Goal: Task Accomplishment & Management: Complete application form

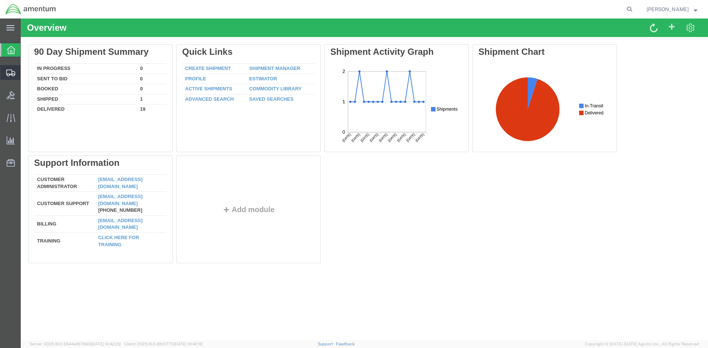
click at [0, 0] on span "Create Shipment" at bounding box center [0, 0] width 0 height 0
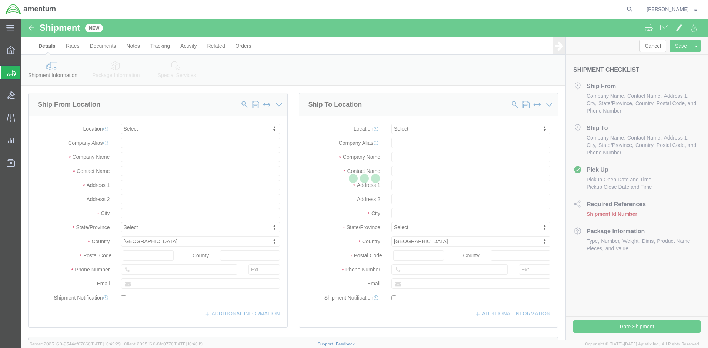
select select
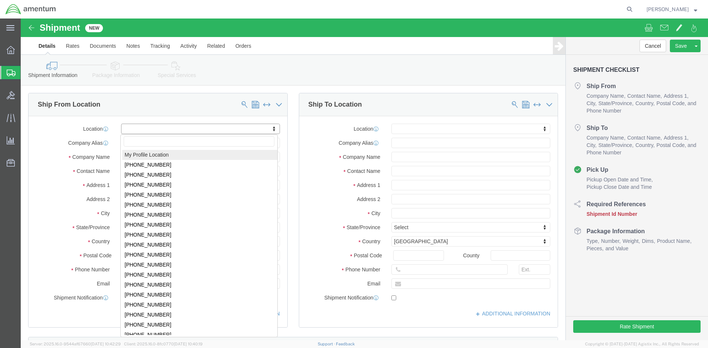
click body "Shipment New Details Rates Documents Notes Tracking Activity Related Orders Can…"
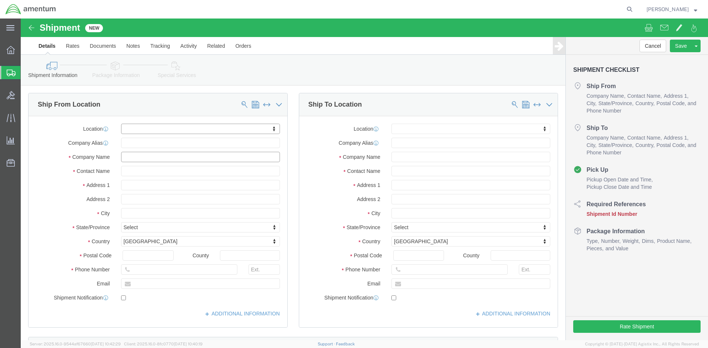
click input "text"
type input "AMENTUM"
click input "text"
type input "[PERSON_NAME]"
click input "text"
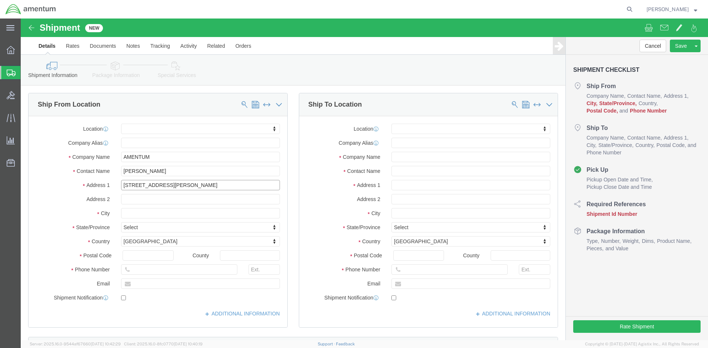
type input "20501 SENECA MEADOWS PARKWAY"
click input "text"
select select
type input "SUITE 2"
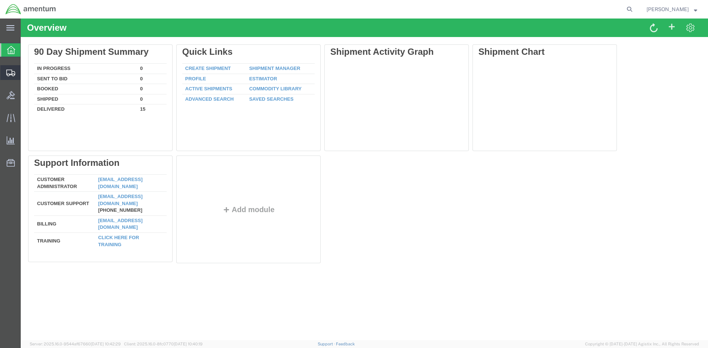
click at [12, 72] on icon at bounding box center [10, 73] width 9 height 7
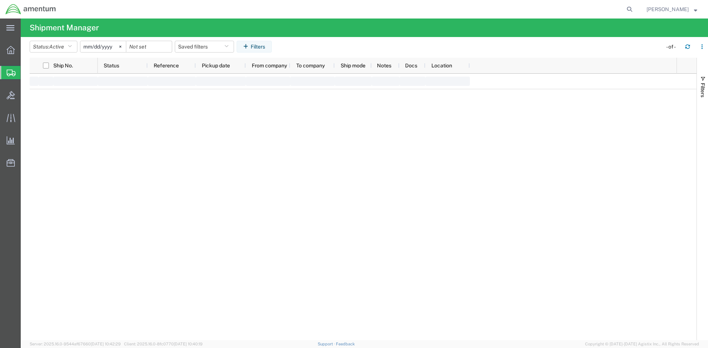
click at [0, 0] on span "Create Shipment" at bounding box center [0, 0] width 0 height 0
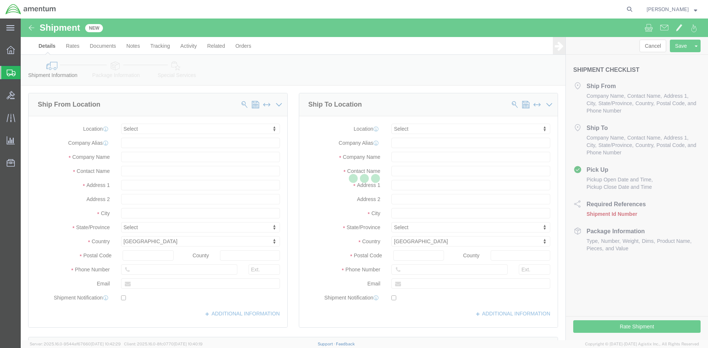
select select
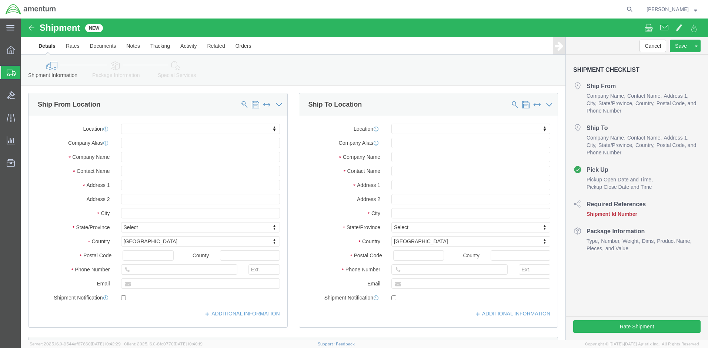
click body "Shipment New Details Rates Documents Notes Tracking Activity Related Orders Can…"
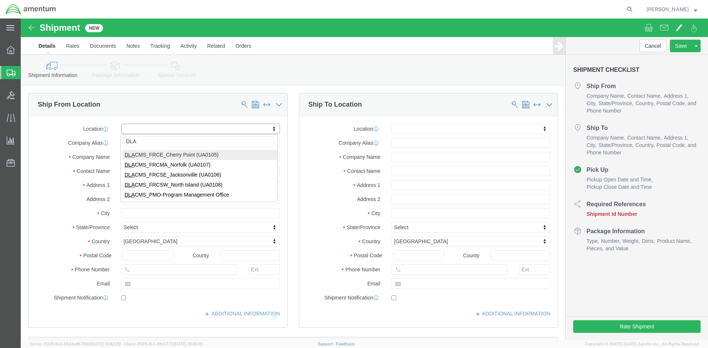
click input "DLA"
type input "D"
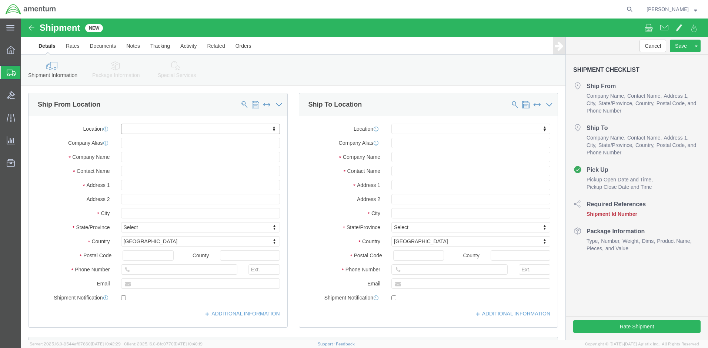
click body "Shipment New Details Rates Documents Notes Tracking Activity Related Orders Can…"
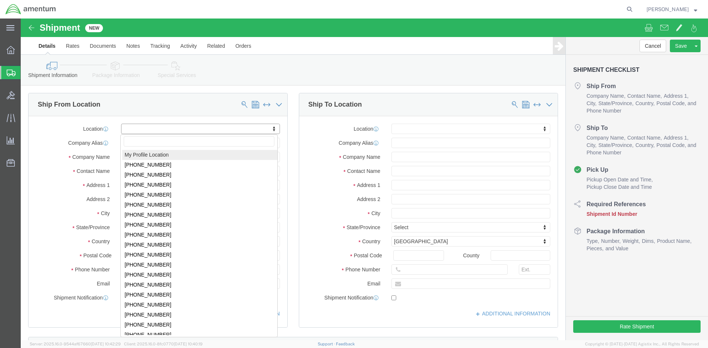
click body "Shipment New Details Rates Documents Notes Tracking Activity Related Orders Can…"
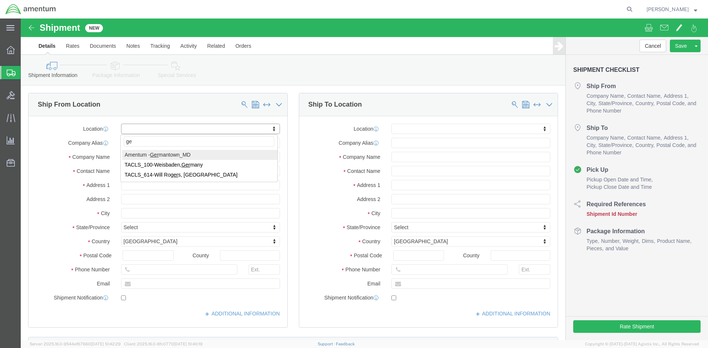
type input "ger"
select select "53871"
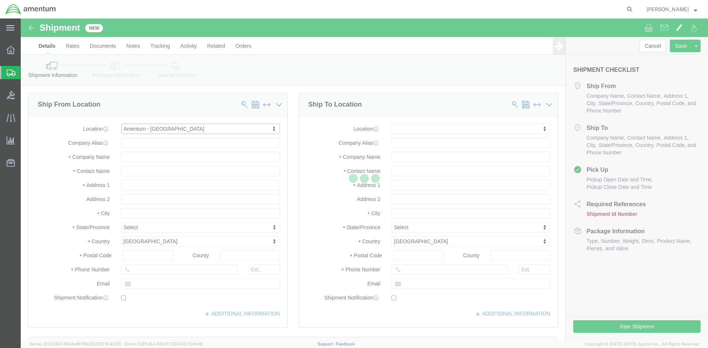
type input "[STREET_ADDRESS][PERSON_NAME]"
type input "20876"
type input "Amentum - [GEOGRAPHIC_DATA]"
type input "Amentum Services, Inc."
type input "[GEOGRAPHIC_DATA]"
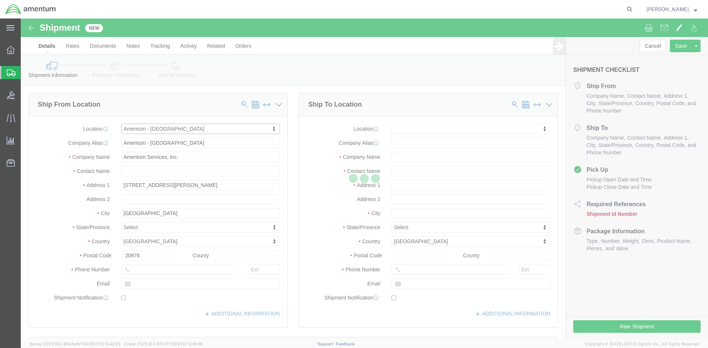
select select "MD"
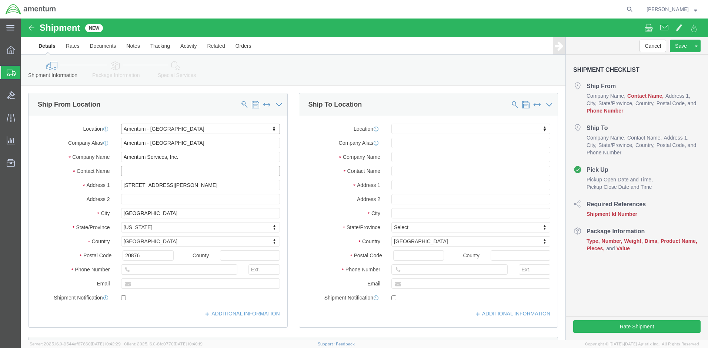
click input "text"
type input "[PERSON_NAME]"
click input "text"
type input "3019443100"
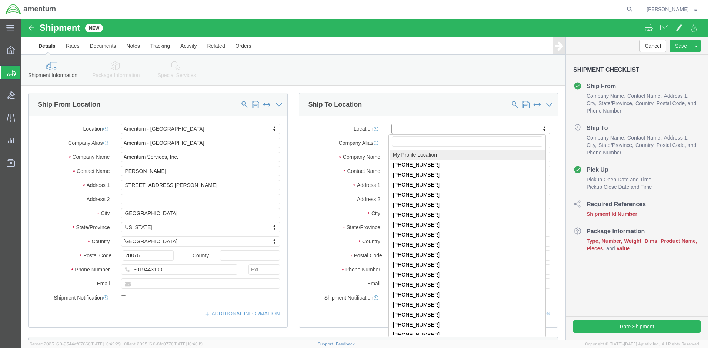
click body "Shipment New Details Rates Documents Notes Tracking Activity Related Orders Can…"
select select "MYPROFILE"
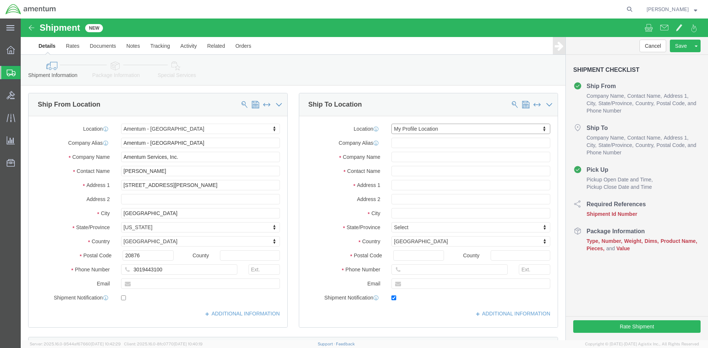
type input "MCAS [STREET_ADDRESS]"
type input "DLA Aviation HAZMAT Center-Amentum (UA0106)"
type input "28533"
type input "[PHONE_NUMBER]"
type input "[PERSON_NAME][EMAIL_ADDRESS][PERSON_NAME][DOMAIN_NAME]"
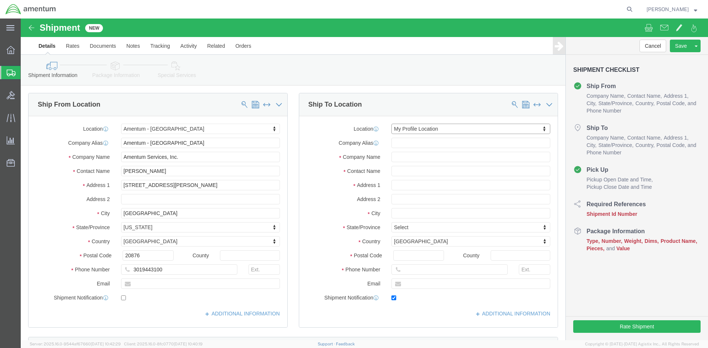
checkbox input "true"
type input "Amentum Services, Inc."
type input "[PERSON_NAME]"
type input "Cherry Point"
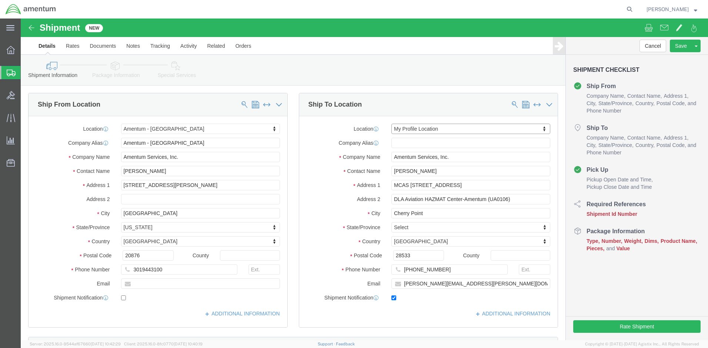
select select "NC"
click input "[PHONE_NUMBER]"
type input "[PHONE_NUMBER]"
click div "State/Province [US_STATE] Select [US_STATE] [US_STATE] [US_STATE] [US_STATE] Ar…"
click input "text"
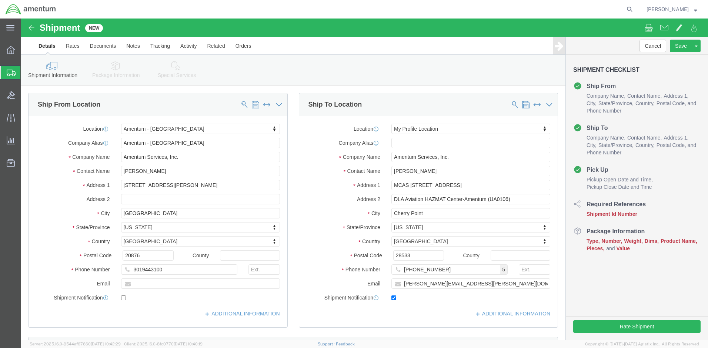
click label "Address 2"
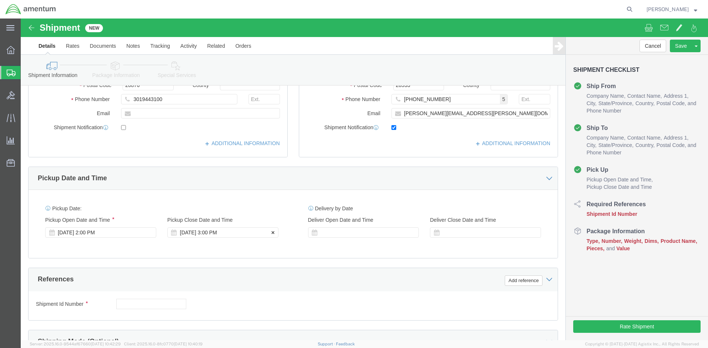
click div "[DATE] 3:00 PM"
click div "Ship From Location Location [GEOGRAPHIC_DATA] - [GEOGRAPHIC_DATA] My Profile Lo…"
click div "[DATE] 2:00 PM"
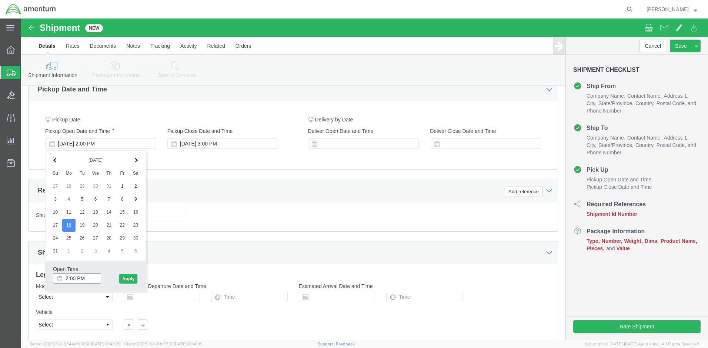
click input "2:00 PM"
click input "11:00 PM"
type input "11:00AM"
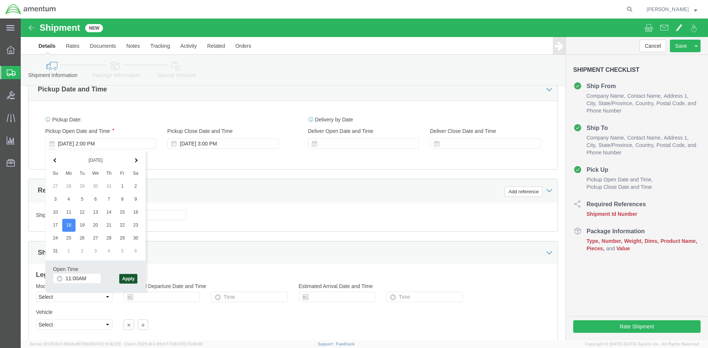
click button "Apply"
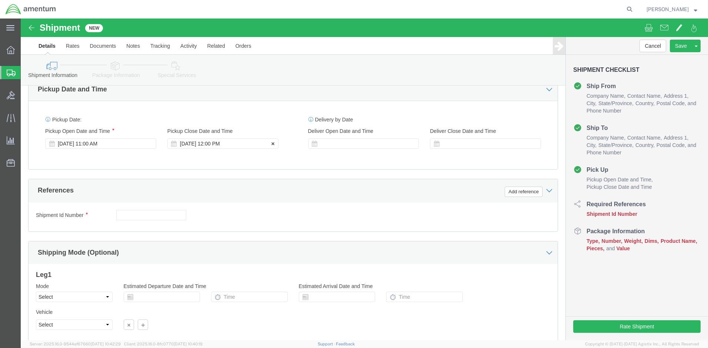
click div "[DATE] 12:00 PM"
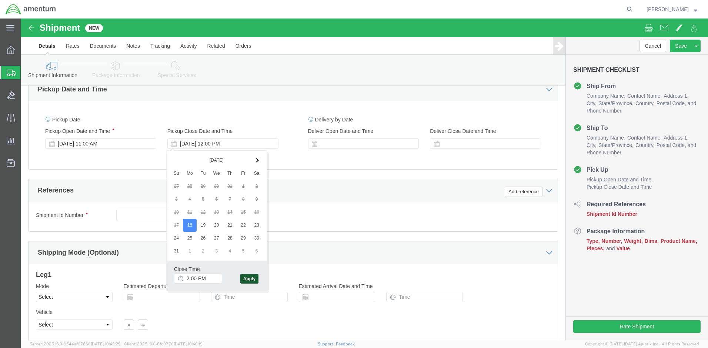
click button "Apply"
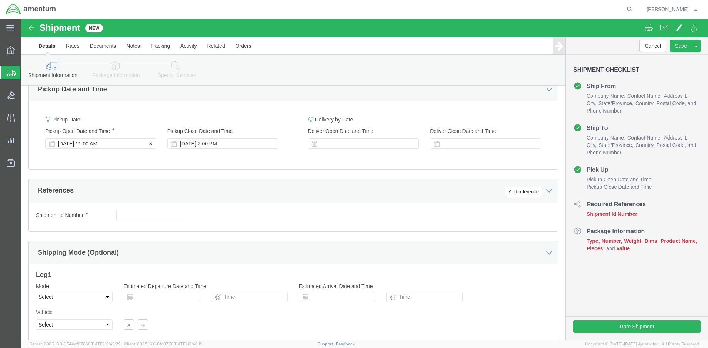
click div "[DATE] 11:00 AM"
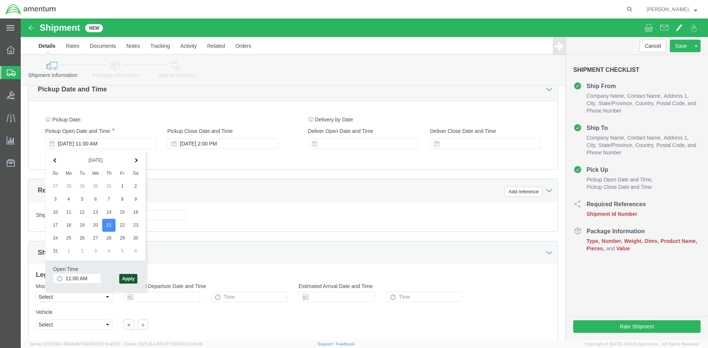
click button "Apply"
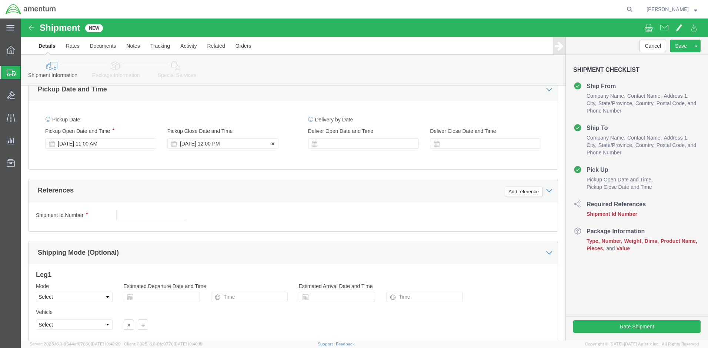
click div "[DATE] 12:00 PM"
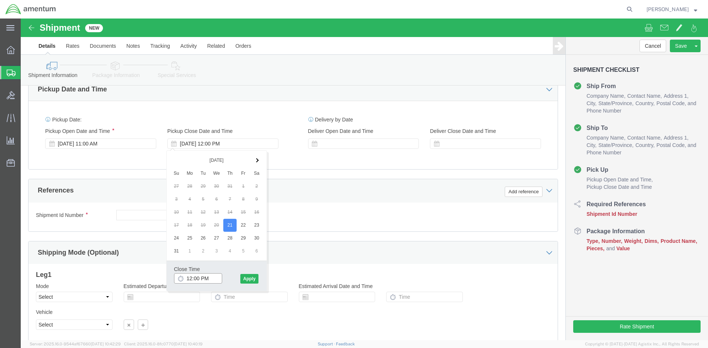
type input "2:00 PM"
click button "Apply"
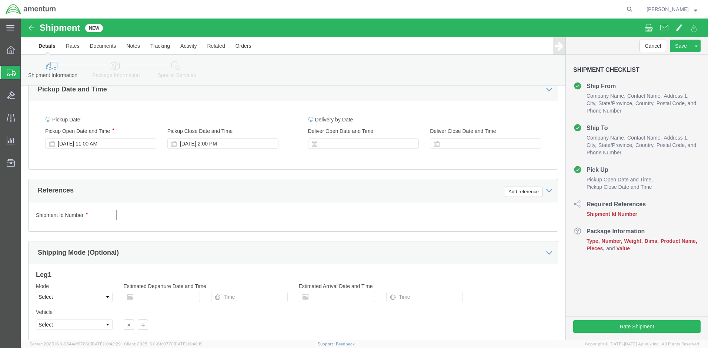
click input "text"
type input "8040LLNCH0546"
click button "Continue"
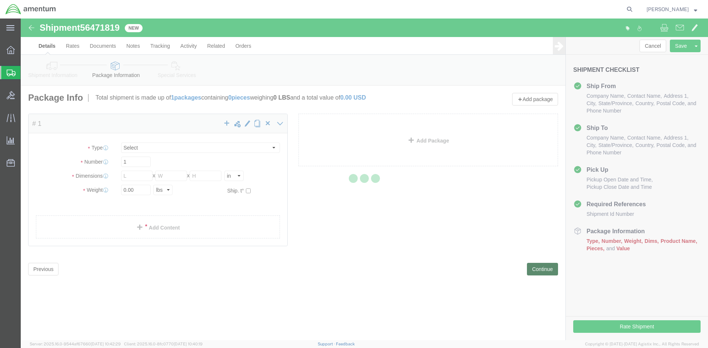
select select "CBOX"
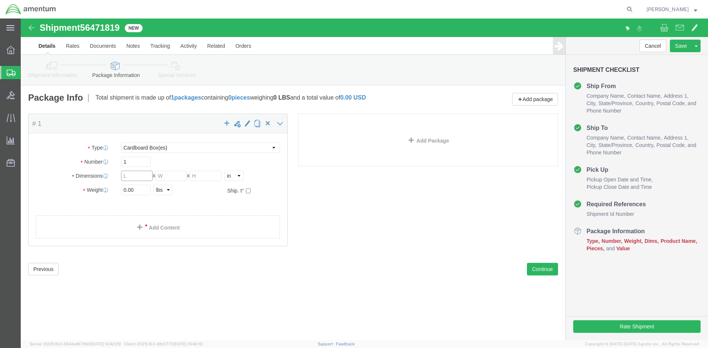
click input "text"
type input "8"
click input "0.00"
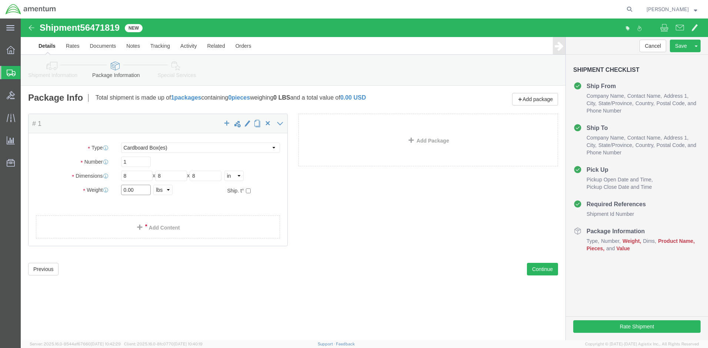
click input "0.00"
type input "7"
click link "Add Content"
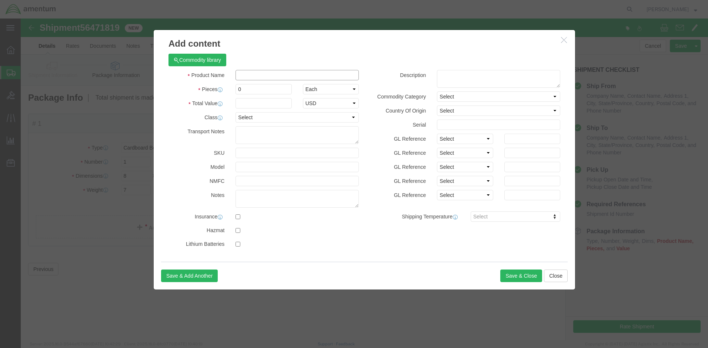
click input "text"
type input "ADHESIVES"
click input "0"
type input "1"
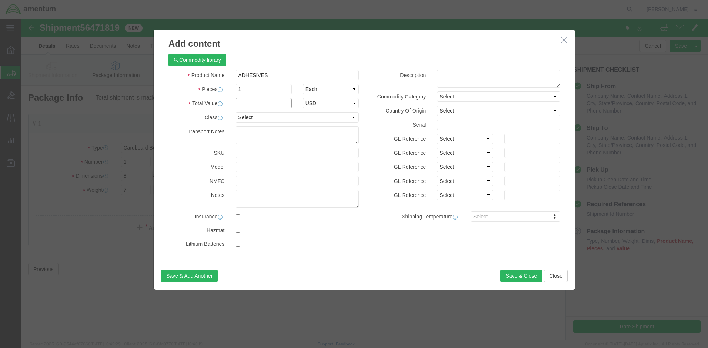
click input "text"
type input "150"
click button "Save & Close"
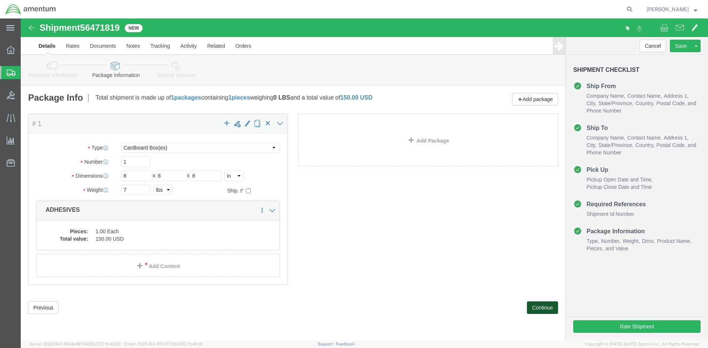
click button "Continue"
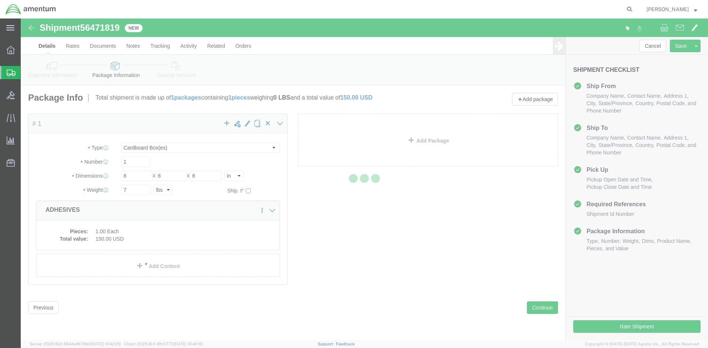
select select
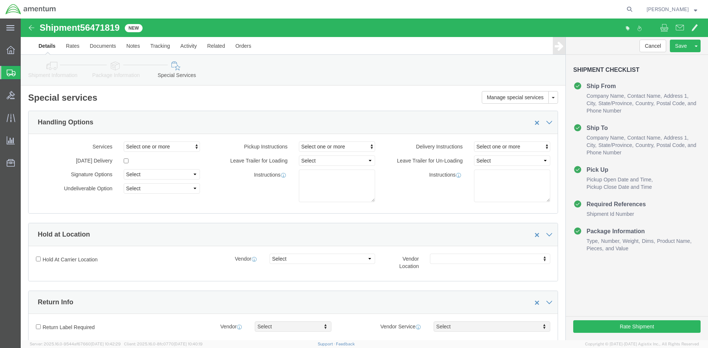
click body "Shipment 56471819 New Details Rates Documents Notes Tracking Activity Related O…"
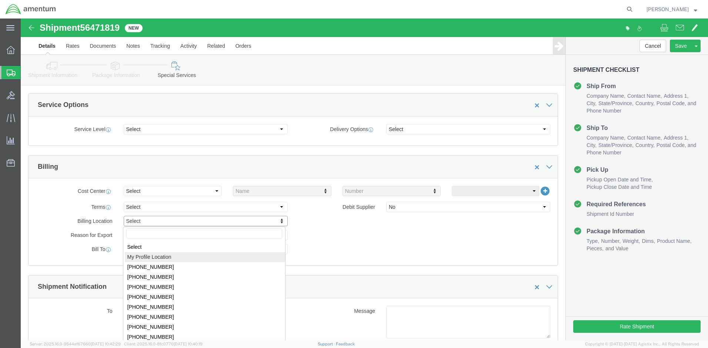
select "MYPROFILE"
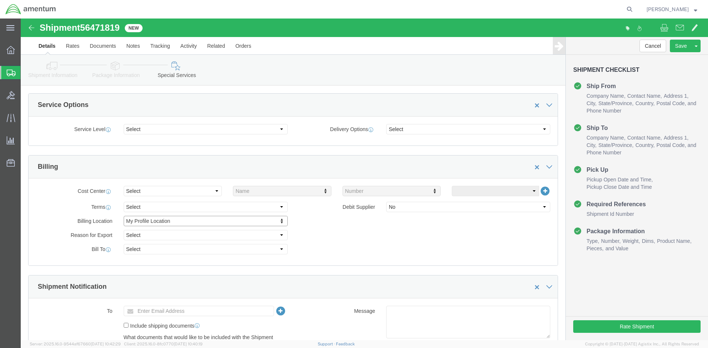
scroll to position [333, 0]
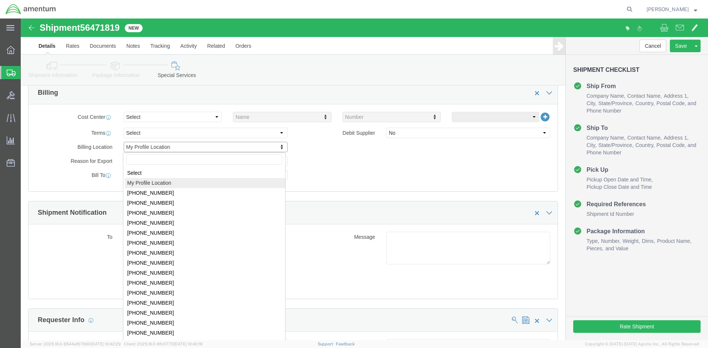
click body "Shipment 56471819 New Details Rates Documents Notes Tracking Activity Related O…"
select
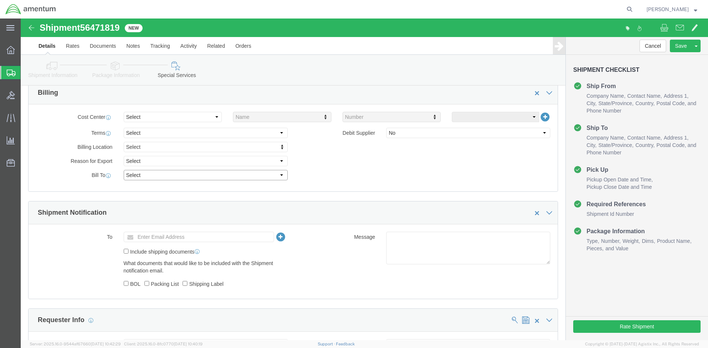
select select "RCPN"
type input "Amentum Services, Inc."
type input "MCAS [STREET_ADDRESS]"
select select "US"
select select "NC"
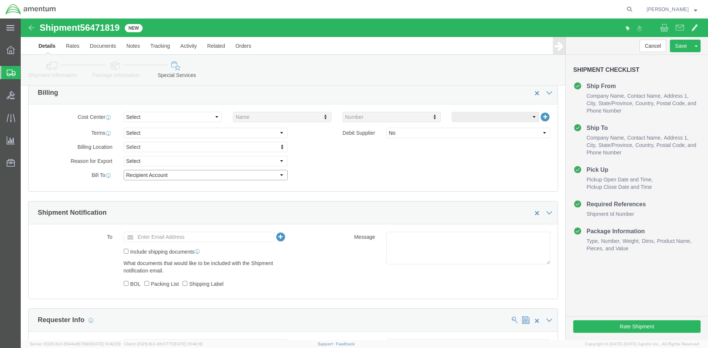
type input "[PHONE_NUMBER]"
type input "[PERSON_NAME]"
type input "DLA Aviation HAZMAT Center-Amentum (UA0106)"
type input "Cherry Point"
type input "28533"
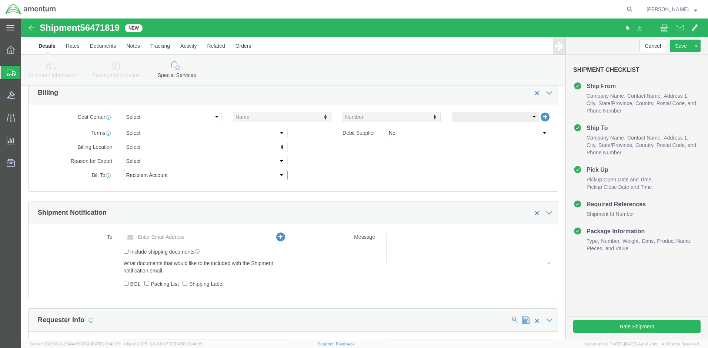
type input "[US_EMPLOYER_IDENTIFICATION_NUMBER]"
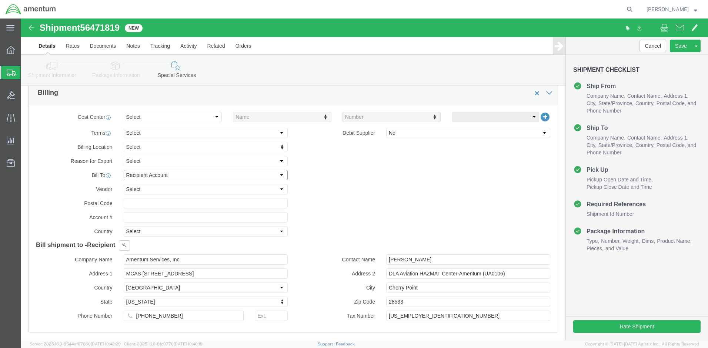
select select "SHIP"
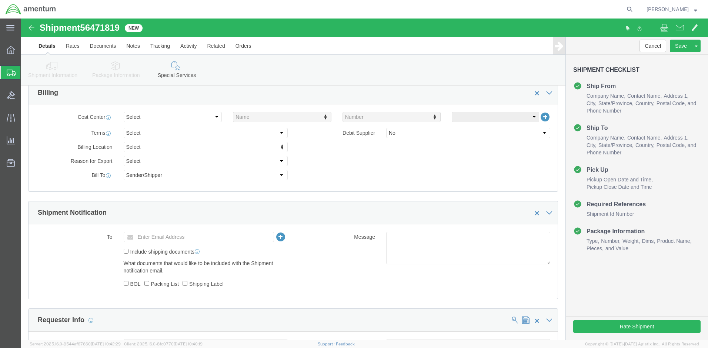
click input "Enter Email Address"
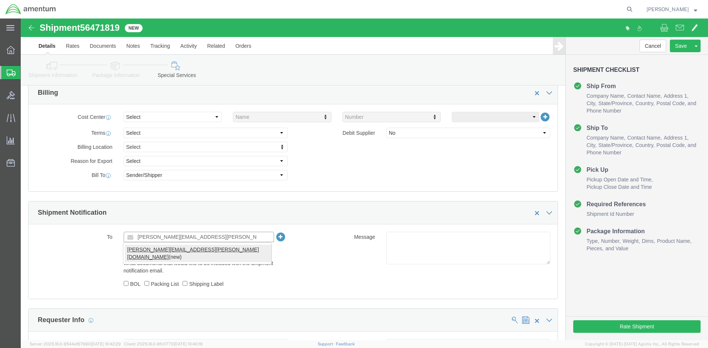
type input "[PERSON_NAME][EMAIL_ADDRESS][PERSON_NAME][DOMAIN_NAME]"
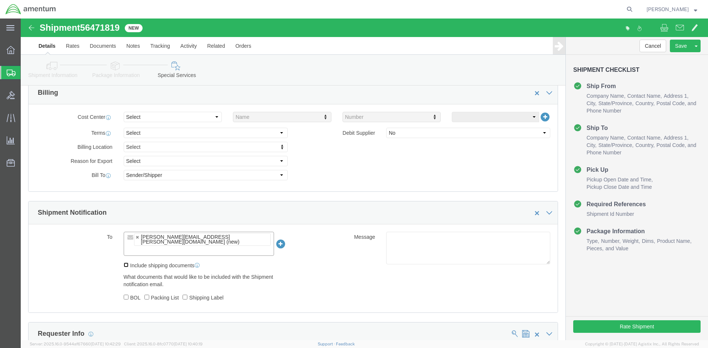
click input "Include shipping documents"
checkbox input "true"
click input "BOL"
checkbox input "true"
click input "Packing List"
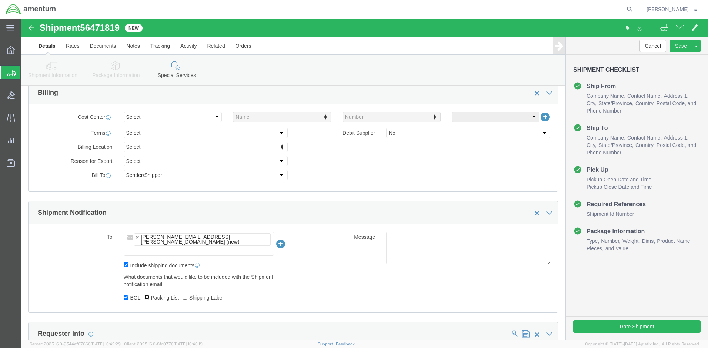
checkbox input "true"
click input "Shipping Label"
checkbox input "true"
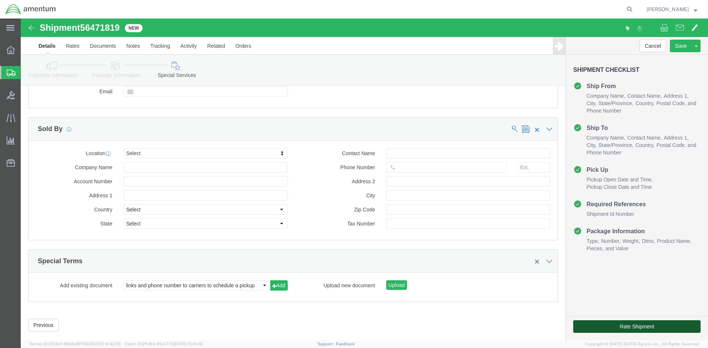
click button "Rate Shipment"
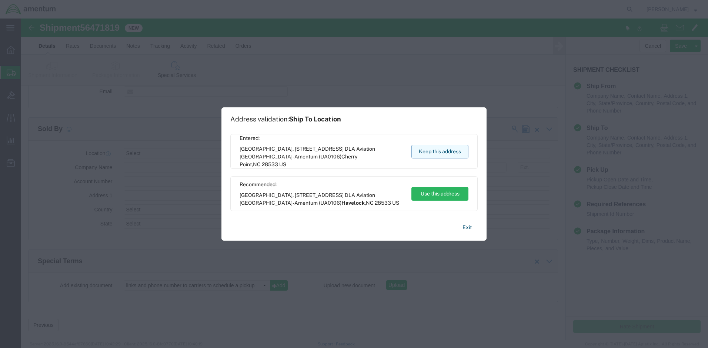
click at [429, 153] on button "Keep this address" at bounding box center [440, 152] width 57 height 14
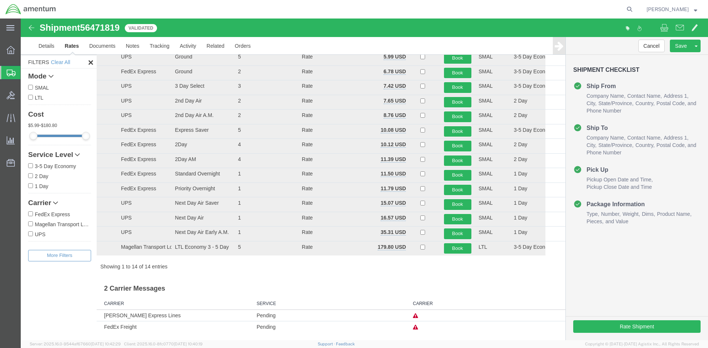
scroll to position [0, 0]
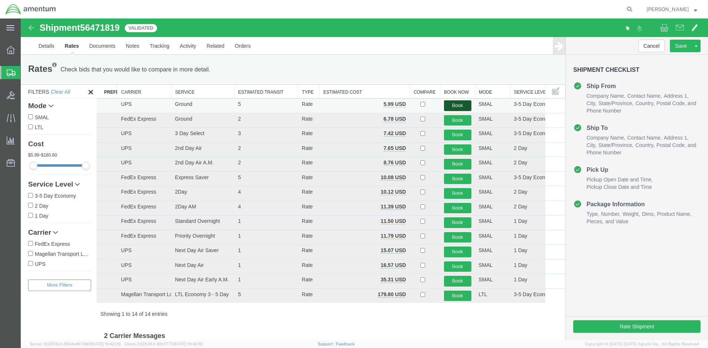
click at [452, 104] on button "Book" at bounding box center [457, 105] width 27 height 11
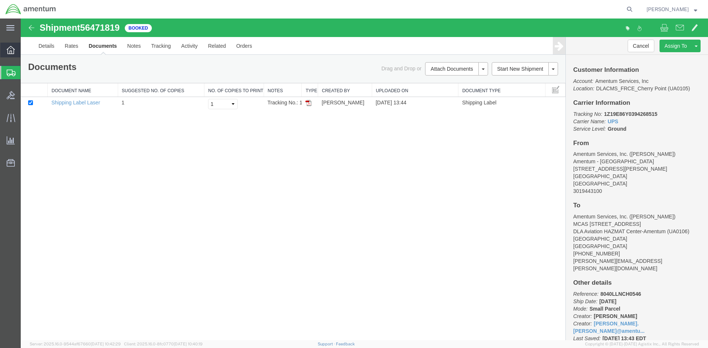
click at [9, 50] on icon at bounding box center [11, 50] width 8 height 8
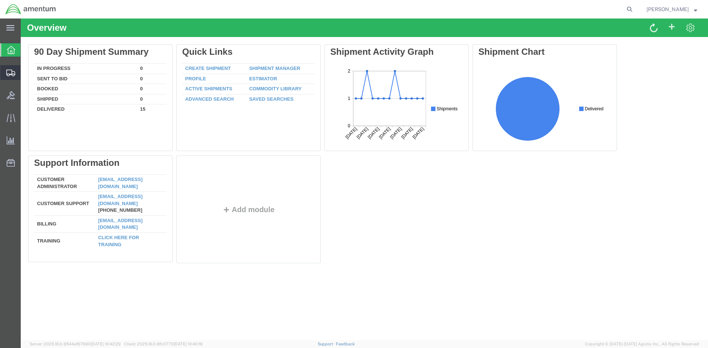
click at [26, 74] on span "Shipments" at bounding box center [22, 72] width 5 height 15
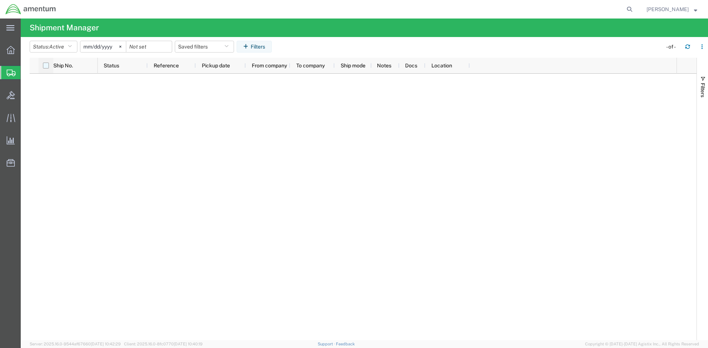
click at [45, 66] on input "checkbox" at bounding box center [46, 66] width 6 height 6
checkbox input "true"
click at [55, 65] on span "Ship No." at bounding box center [63, 66] width 20 height 6
click at [262, 49] on button "Filters" at bounding box center [254, 47] width 35 height 12
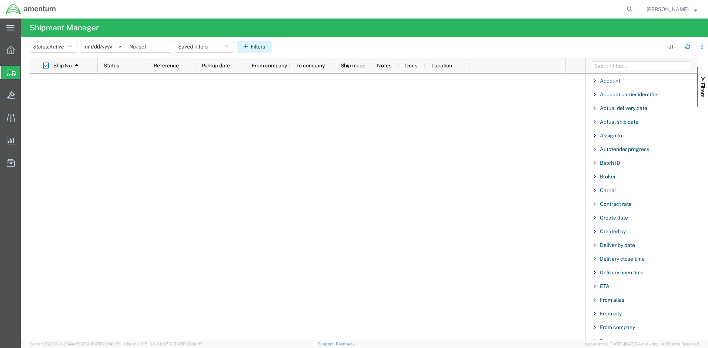
click at [262, 49] on button "Filters" at bounding box center [254, 47] width 35 height 12
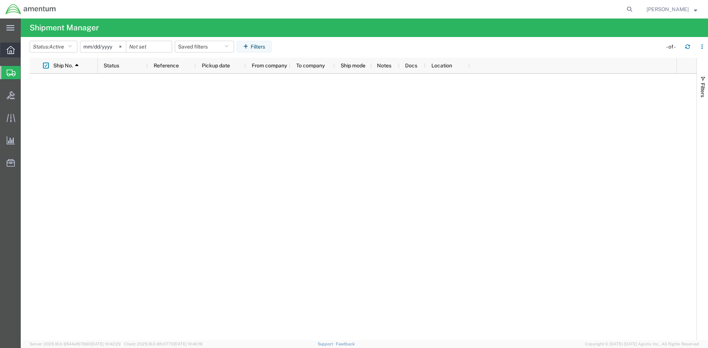
click at [11, 53] on icon at bounding box center [11, 50] width 8 height 8
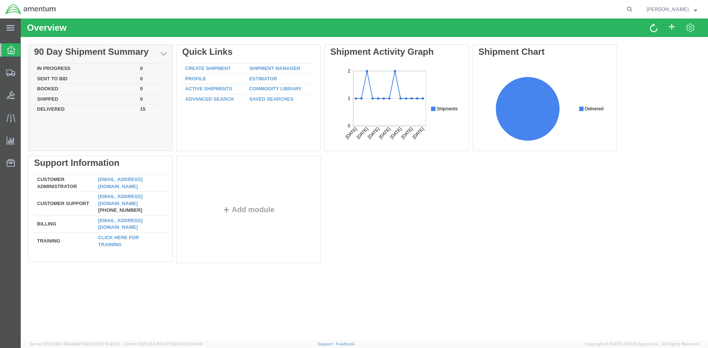
click at [50, 87] on td "Booked" at bounding box center [85, 89] width 103 height 10
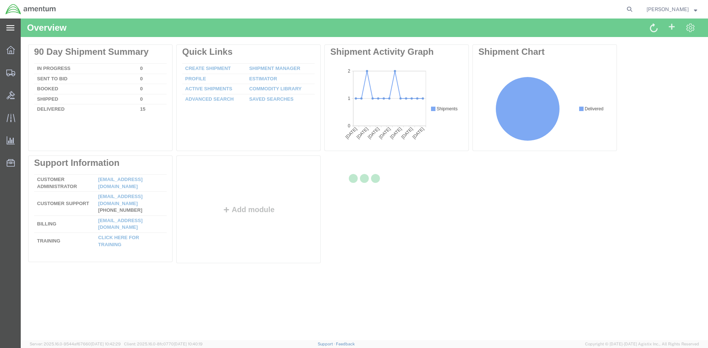
click at [10, 27] on icon at bounding box center [10, 28] width 8 height 6
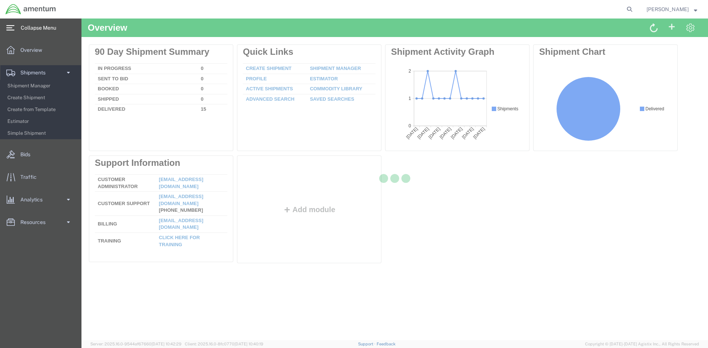
click at [10, 29] on icon at bounding box center [10, 28] width 8 height 6
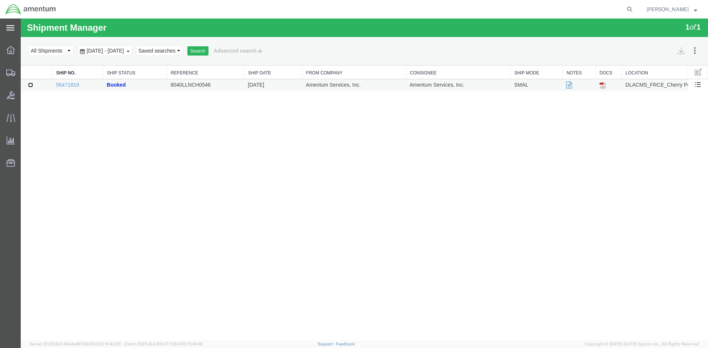
click at [30, 85] on input "checkbox" at bounding box center [30, 85] width 5 height 5
checkbox input "true"
click at [675, 86] on button "Cancel Shipments" at bounding box center [668, 87] width 64 height 11
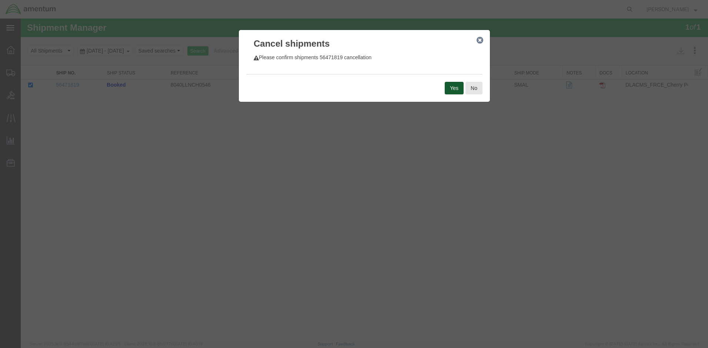
click at [451, 90] on button "Yes" at bounding box center [454, 88] width 19 height 13
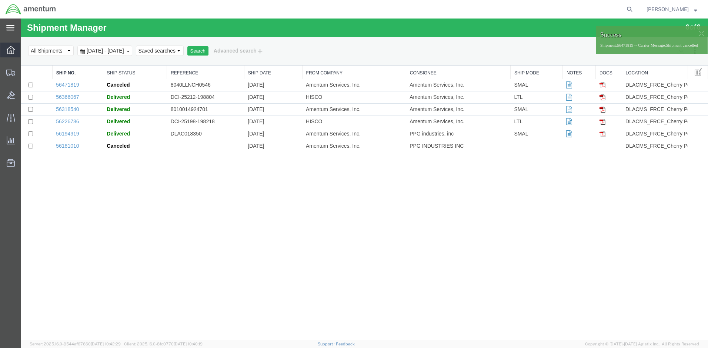
click at [13, 54] on icon at bounding box center [11, 50] width 8 height 8
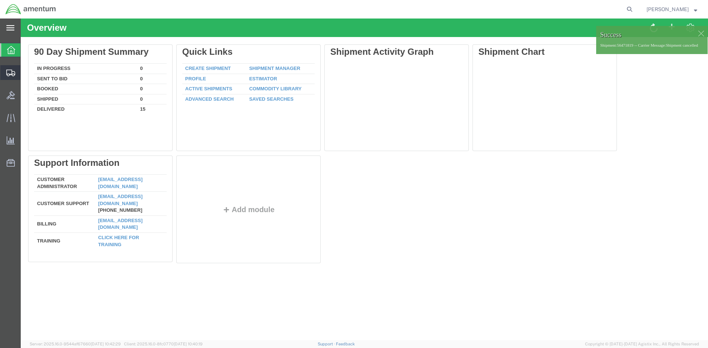
click at [0, 0] on span "Create Shipment" at bounding box center [0, 0] width 0 height 0
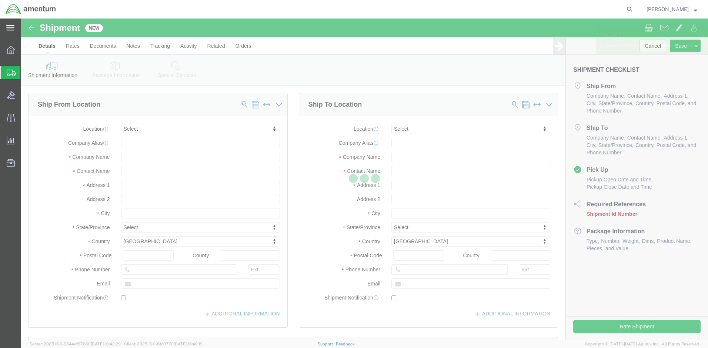
select select
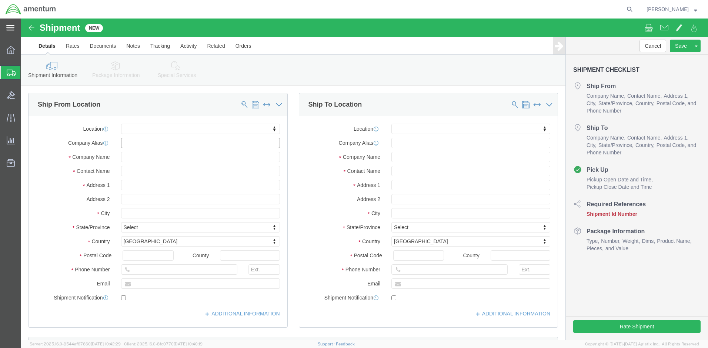
click input "text"
type input "g"
click body "Shipment New Details Rates Documents Notes Tracking Activity Related Orders Can…"
type input "GERMAN"
select select "53871"
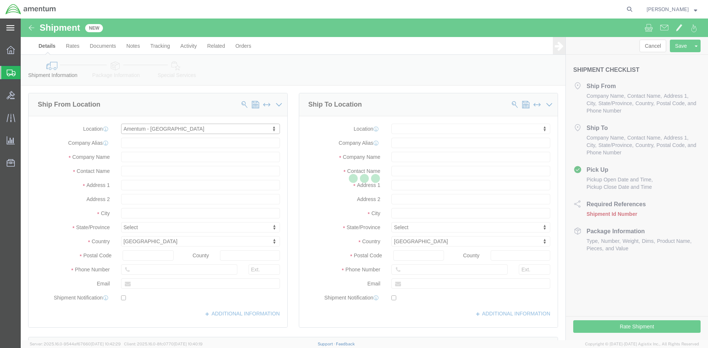
type input "[STREET_ADDRESS][PERSON_NAME]"
type input "20876"
type input "Amentum - [GEOGRAPHIC_DATA]"
type input "Amentum Services, Inc."
type input "[GEOGRAPHIC_DATA]"
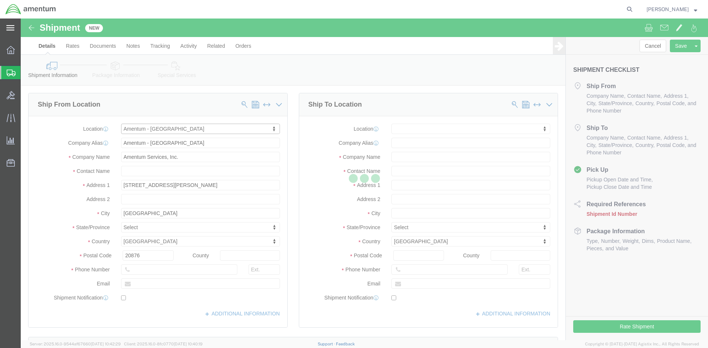
select select "MD"
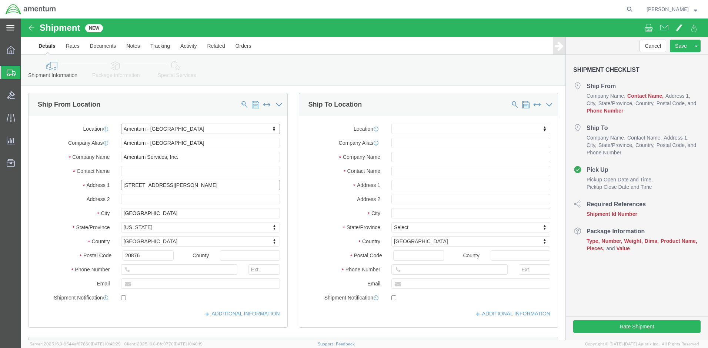
click input "[STREET_ADDRESS][PERSON_NAME]"
type input "20501 Seneca Meadows Pkwy, #200"
select select
click input "text"
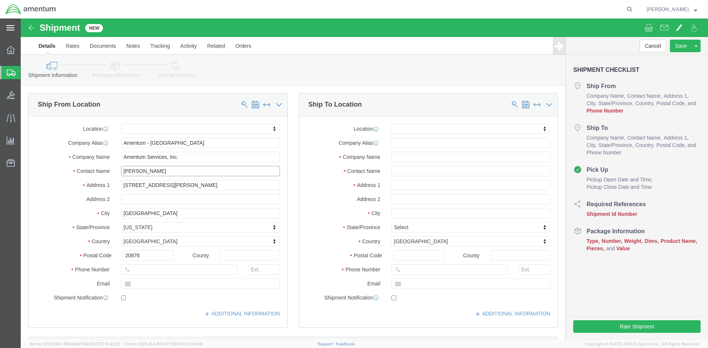
type input "[PERSON_NAME]"
click input "text"
type input "3019443100"
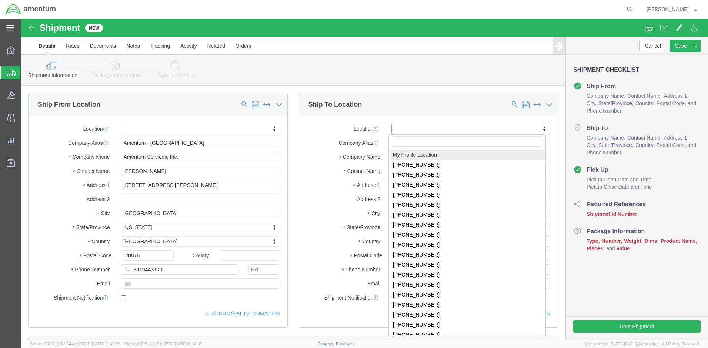
click body "Shipment New Details Rates Documents Notes Tracking Activity Related Orders Can…"
select select "MYPROFILE"
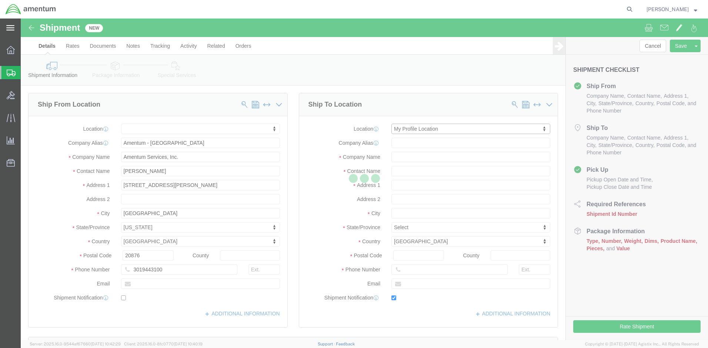
type input "MCAS [STREET_ADDRESS]"
type input "DLA Aviation HAZMAT Center-Amentum (UA0106)"
type input "28533"
type input "[PHONE_NUMBER]"
type input "[PERSON_NAME][EMAIL_ADDRESS][PERSON_NAME][DOMAIN_NAME]"
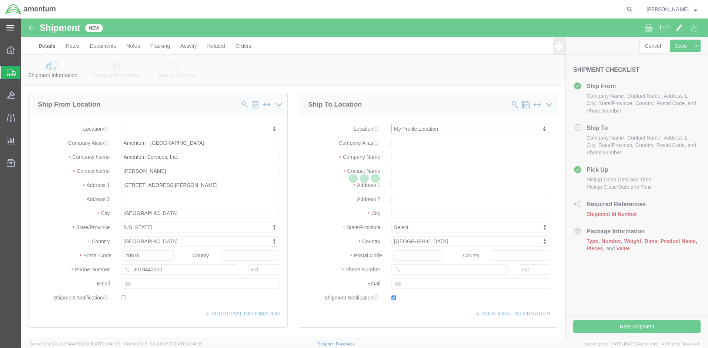
checkbox input "true"
type input "Amentum Services, Inc."
type input "[PERSON_NAME]"
type input "Cherry Point"
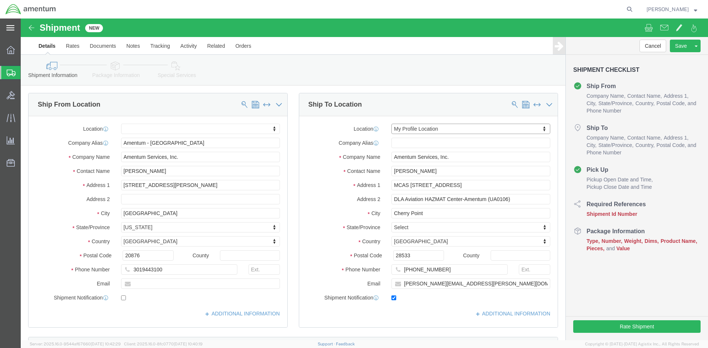
select select "NC"
click input "[PHONE_NUMBER]"
type input "[PHONE_NUMBER]"
click div "[DATE] 3:00 PM"
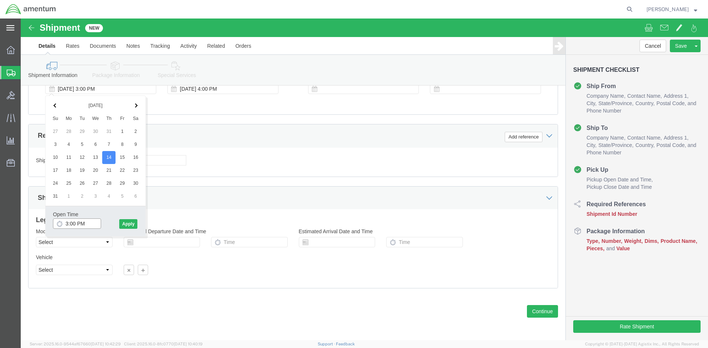
click input "3:00 PM"
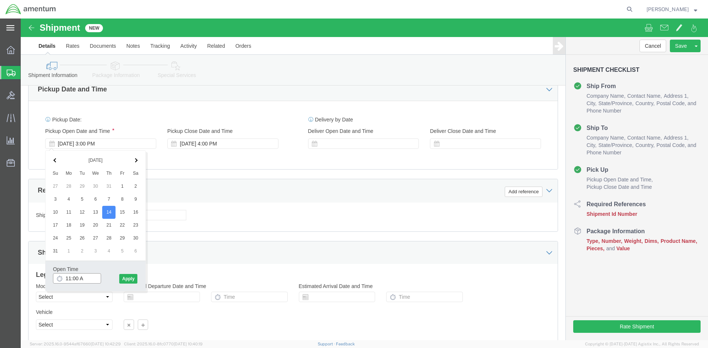
type input "11:00 AM"
click button "Apply"
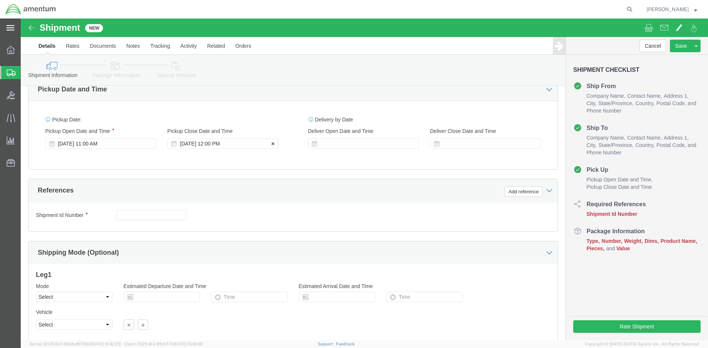
click div "Aug 14 2025 12:00 PM"
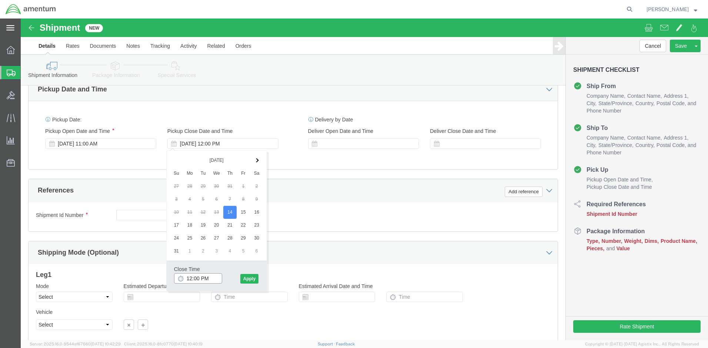
type input "2:00 PM"
click button "Apply"
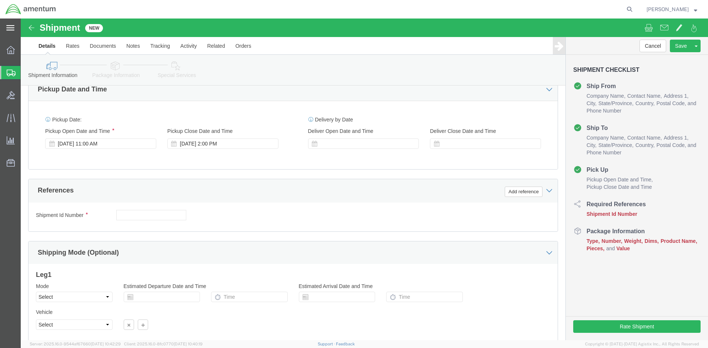
scroll to position [240, 0]
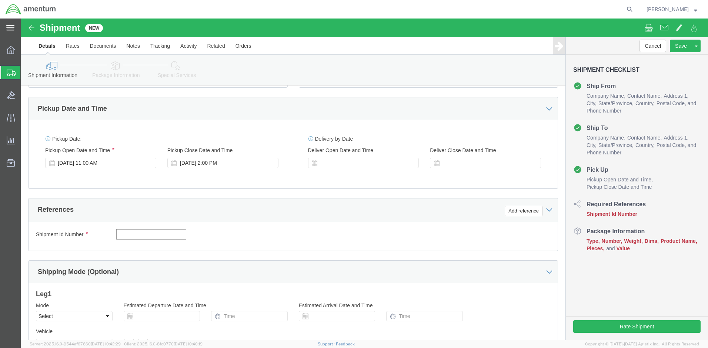
click input "text"
paste input "8040LLNCH0546"
type input "8040LLNCH0546"
click button "Continue"
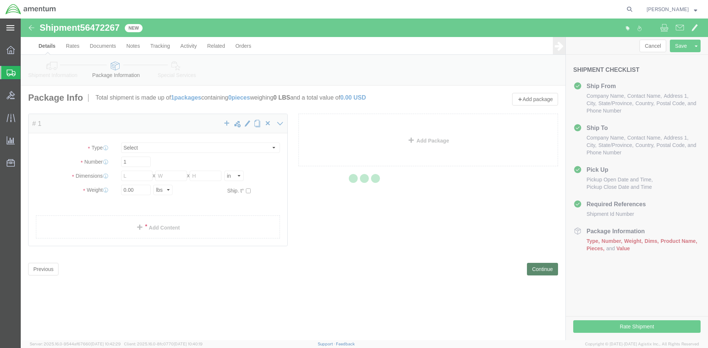
select select "CBOX"
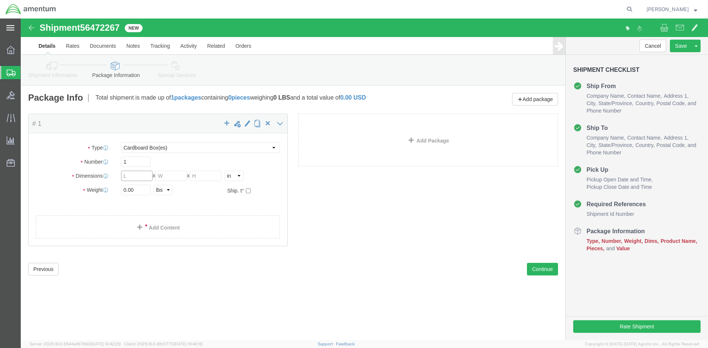
click input "text"
type input "8"
click input "0.00"
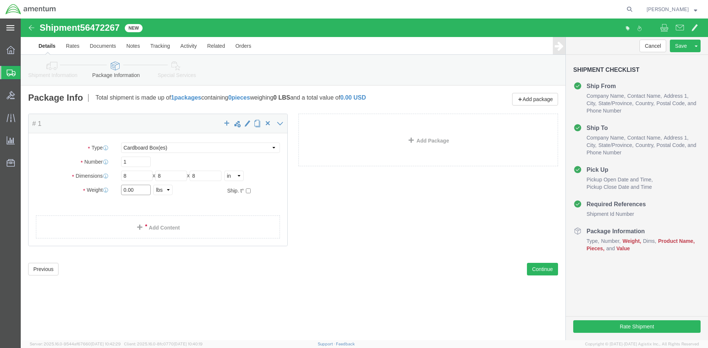
click input "0.00"
type input "7"
click link "Add Content"
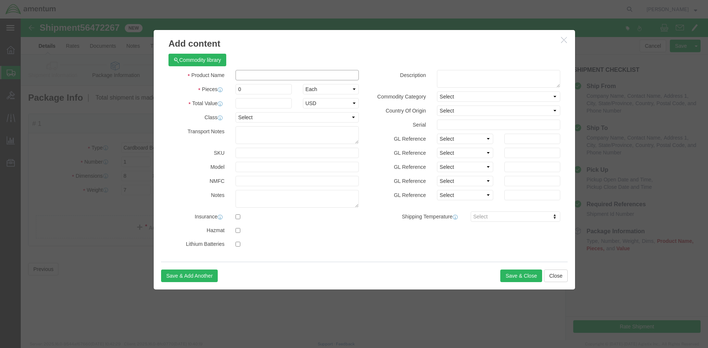
click input "text"
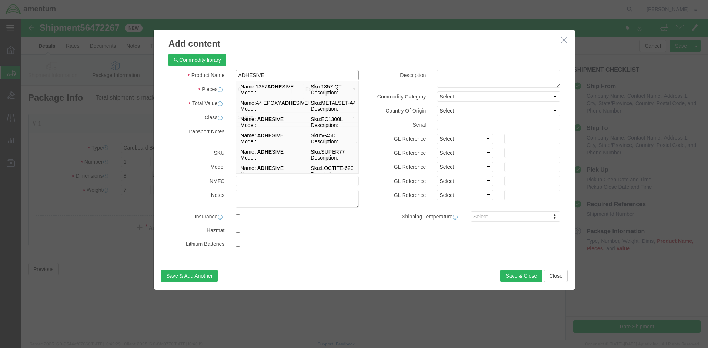
type input "ADHESIVE"
click div "Commodity library"
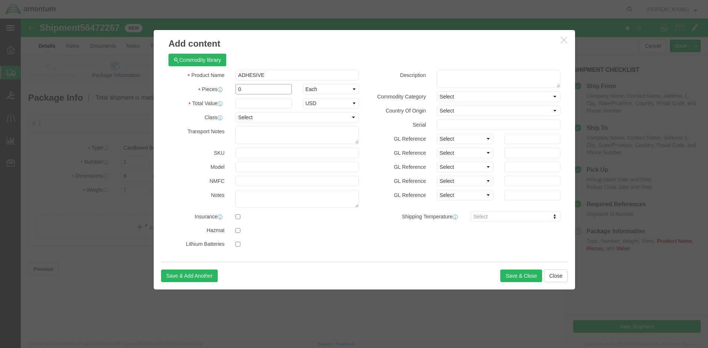
click input "0"
type input "0"
type input "1"
click input "text"
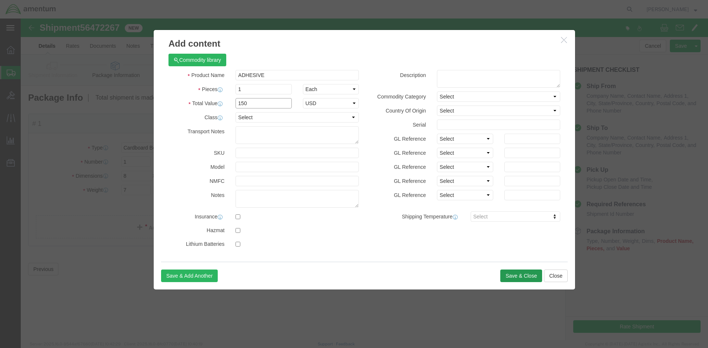
type input "150"
click button "Save & Close"
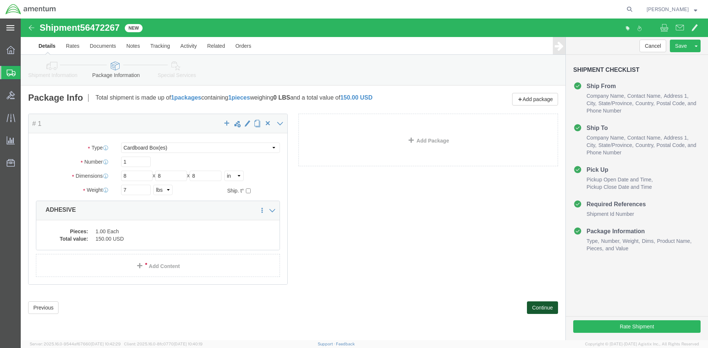
click button "Continue"
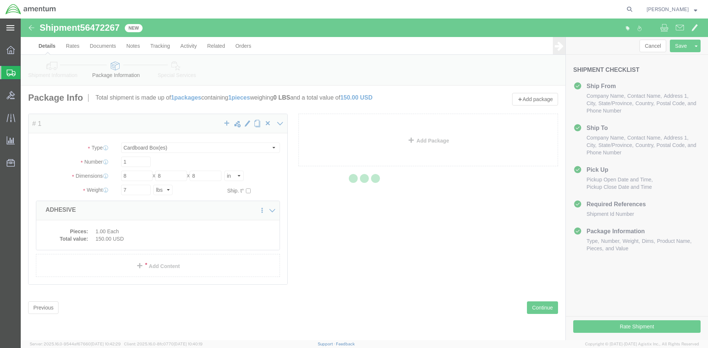
select select
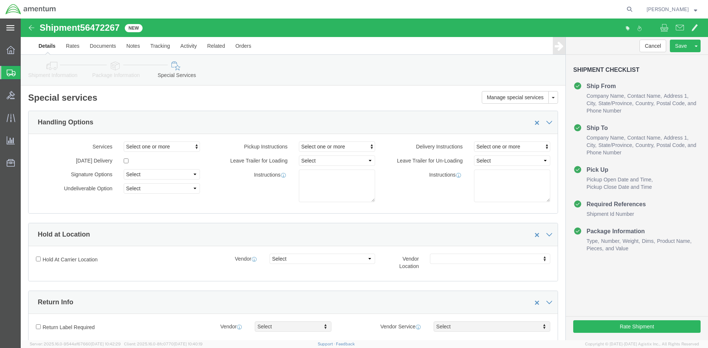
scroll to position [96, 0]
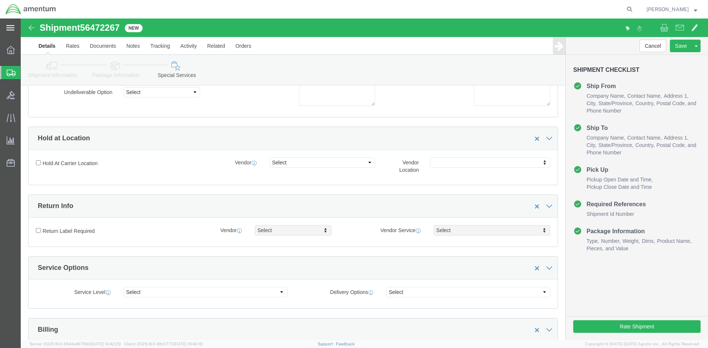
select select "RCPN"
type input "Amentum Services, Inc."
type input "MCAS [STREET_ADDRESS]"
select select "US"
select select "NC"
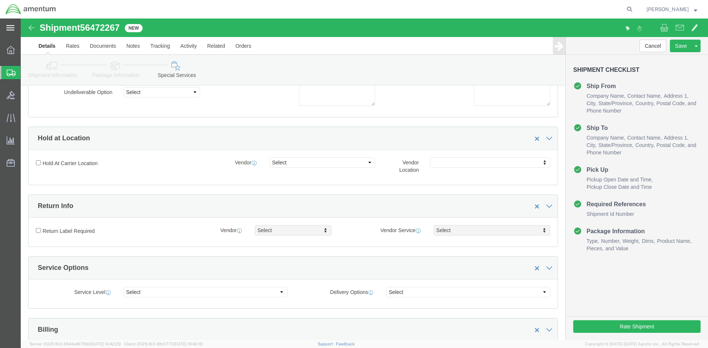
type input "[PHONE_NUMBER]"
type input "[PERSON_NAME]"
type input "DLA Aviation HAZMAT Center-Amentum (UA0106)"
type input "Cherry Point"
type input "28533"
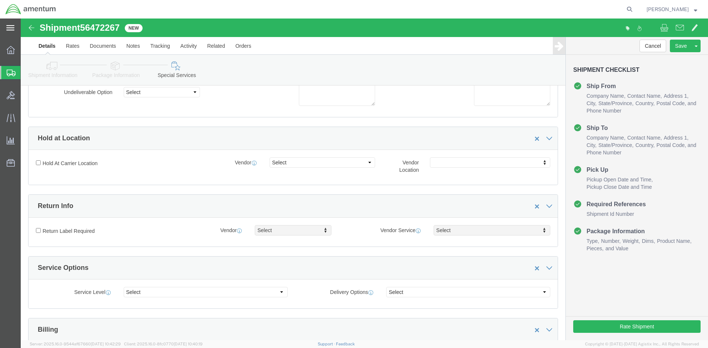
type input "[US_EMPLOYER_IDENTIFICATION_NUMBER]"
select select "SHIP"
click input "Enter Email Address"
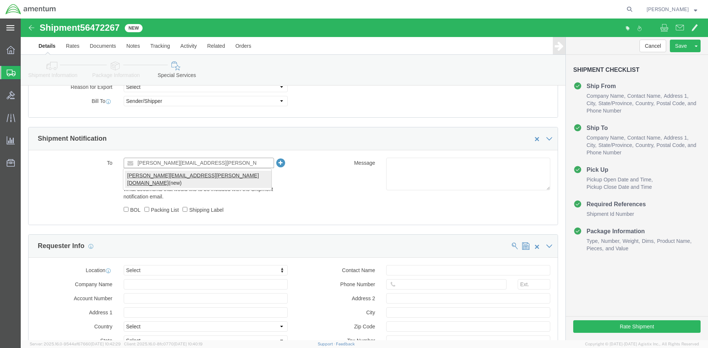
type input "[PERSON_NAME][EMAIL_ADDRESS][PERSON_NAME][DOMAIN_NAME]"
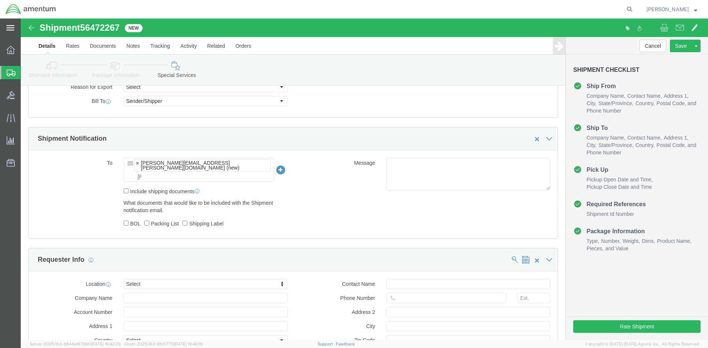
type input "[PERSON_NAME][EMAIL_ADDRESS][PERSON_NAME][DOMAIN_NAME]"
click input "Include shipping documents"
checkbox input "true"
click input "BOL"
checkbox input "true"
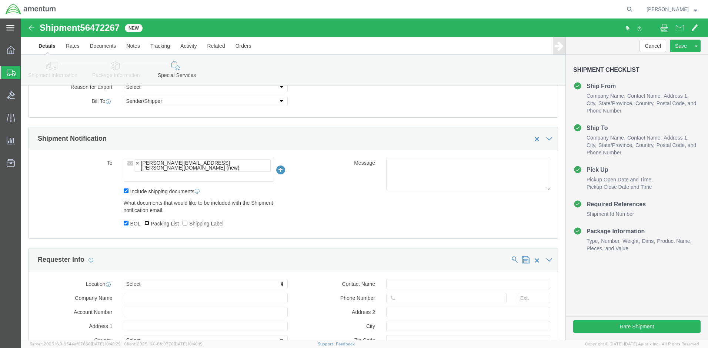
click input "Packing List"
checkbox input "true"
click div "What documents that would like to be included with the Shipment notification em…"
click input "Shipping Label"
checkbox input "true"
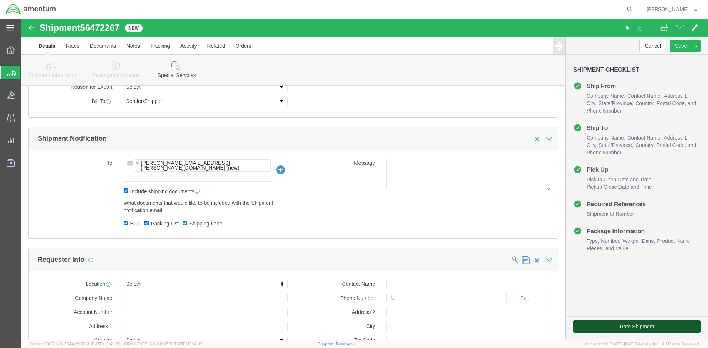
click button "Rate Shipment"
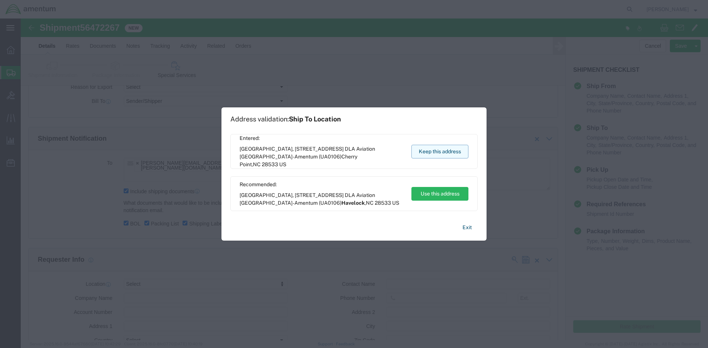
click at [434, 146] on button "Keep this address" at bounding box center [440, 152] width 57 height 14
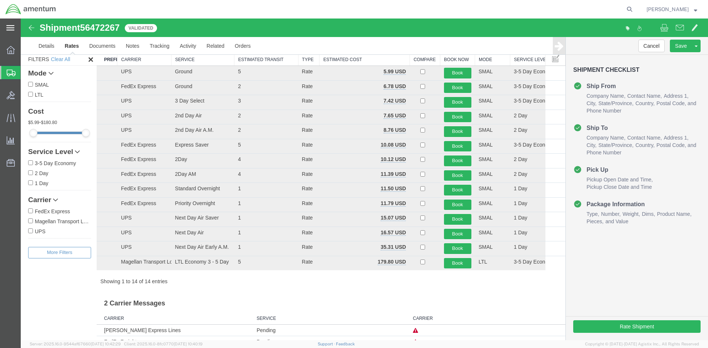
scroll to position [0, 0]
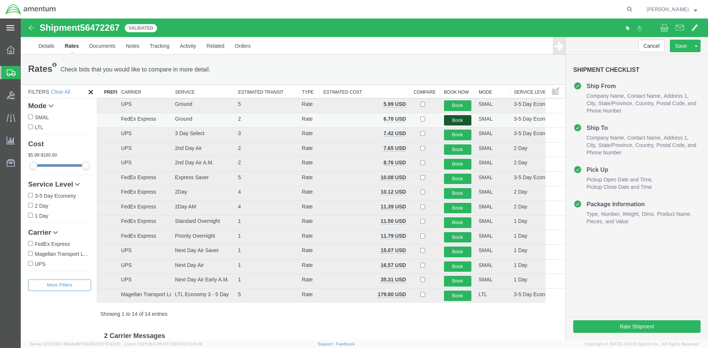
click at [450, 120] on button "Book" at bounding box center [457, 120] width 27 height 11
